Goal: Check status: Check status

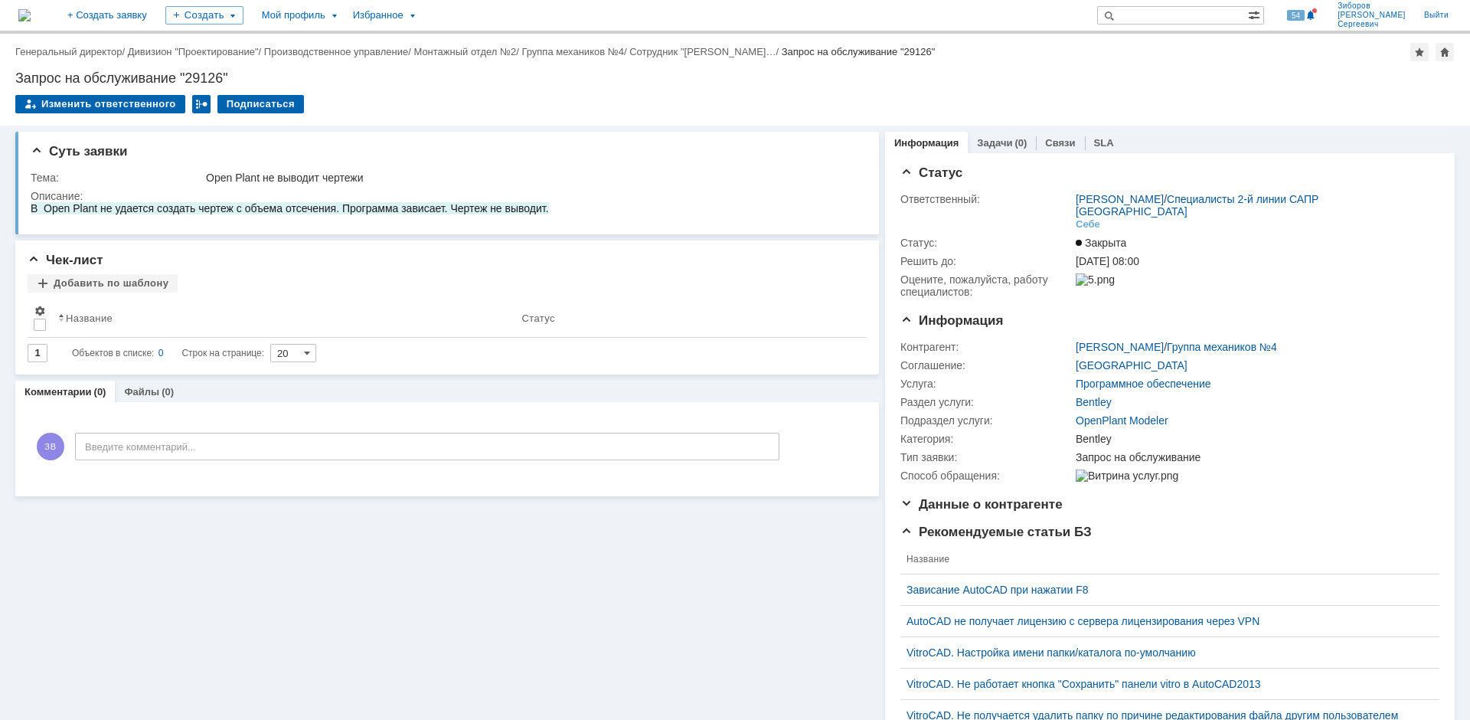
click at [31, 17] on img at bounding box center [24, 15] width 12 height 12
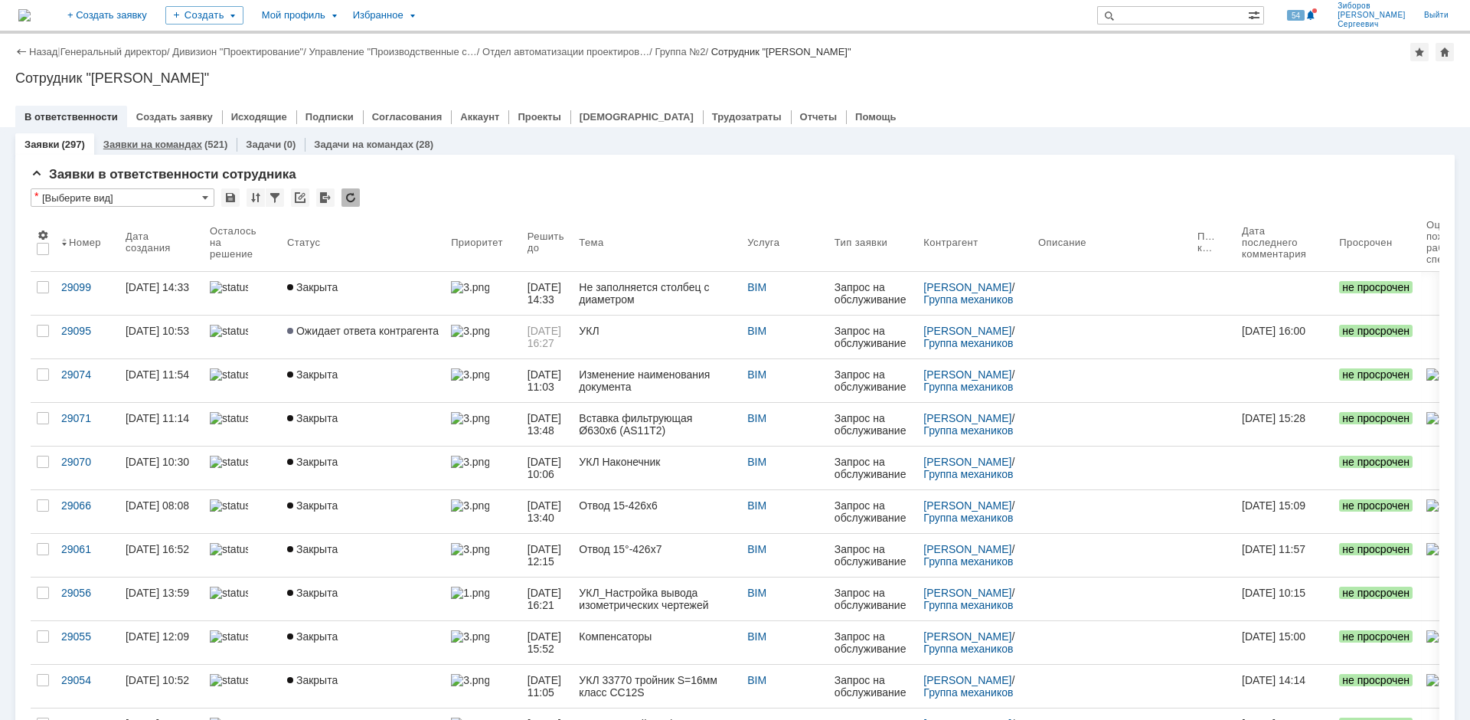
click at [158, 145] on link "Заявки на командах" at bounding box center [152, 144] width 99 height 11
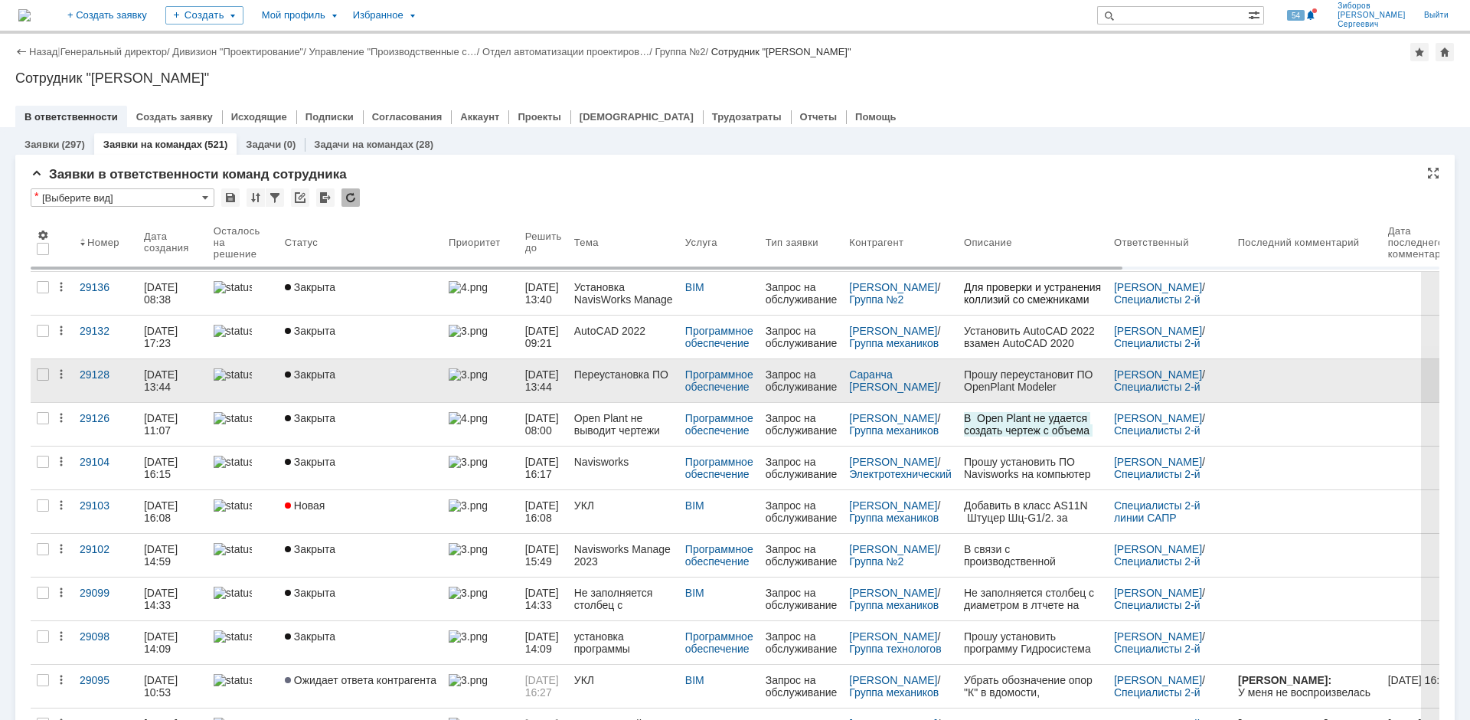
click at [304, 377] on span "Закрыта" at bounding box center [310, 374] width 51 height 12
